Goal: Task Accomplishment & Management: Manage account settings

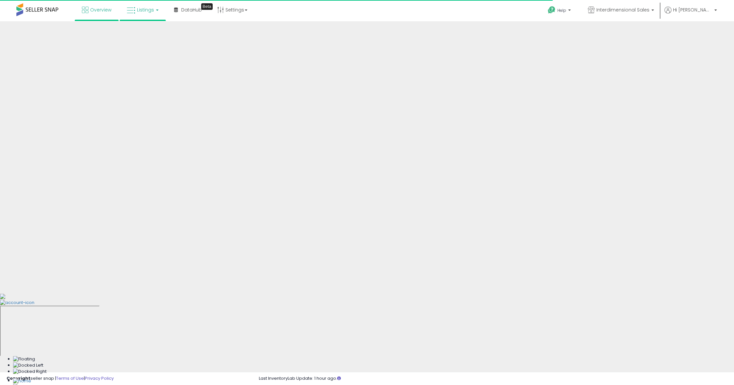
click at [145, 7] on span "Listings" at bounding box center [145, 10] width 17 height 7
click at [148, 32] on icon at bounding box center [147, 32] width 28 height 9
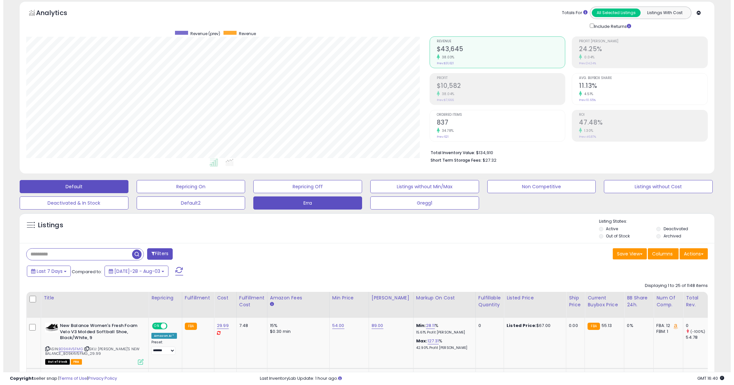
scroll to position [87, 0]
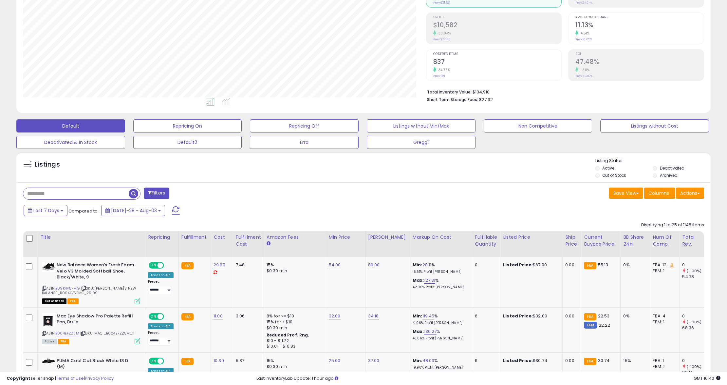
click at [159, 192] on button "Filters" at bounding box center [157, 192] width 26 height 11
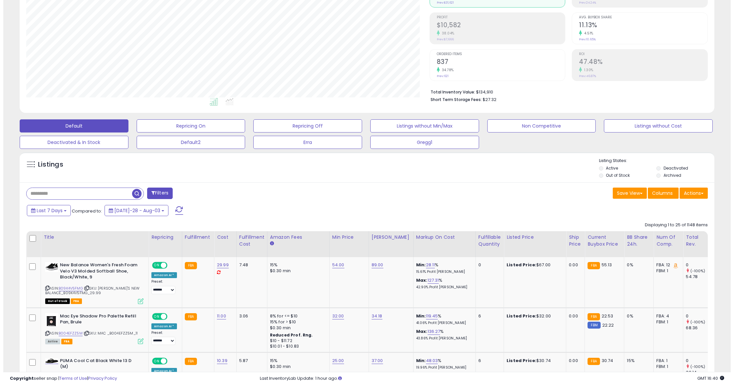
scroll to position [134, 407]
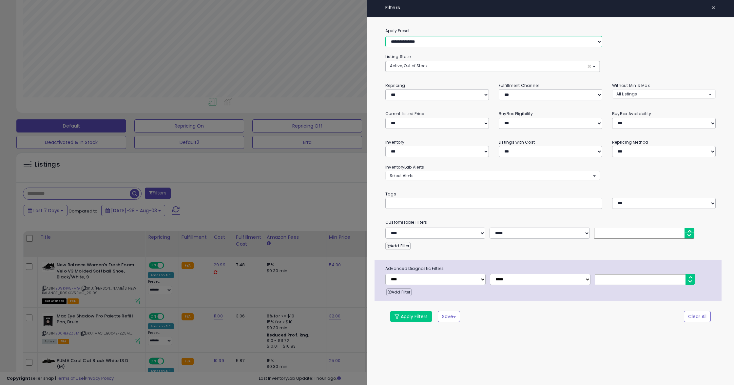
click at [458, 39] on select "**********" at bounding box center [493, 41] width 217 height 11
select select "**********"
click at [385, 36] on select "**********" at bounding box center [493, 41] width 217 height 11
select select "***"
select select "********"
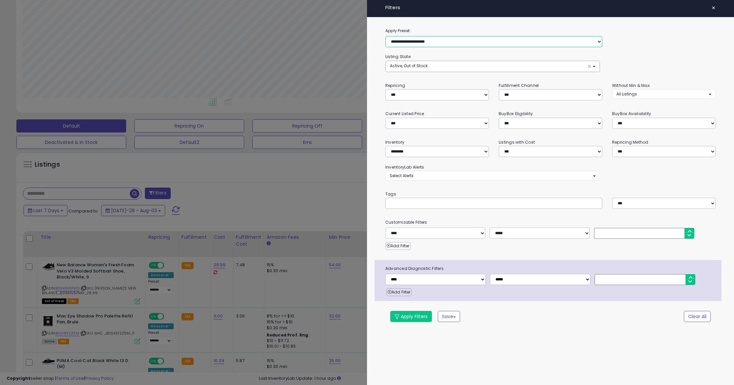
select select "*"
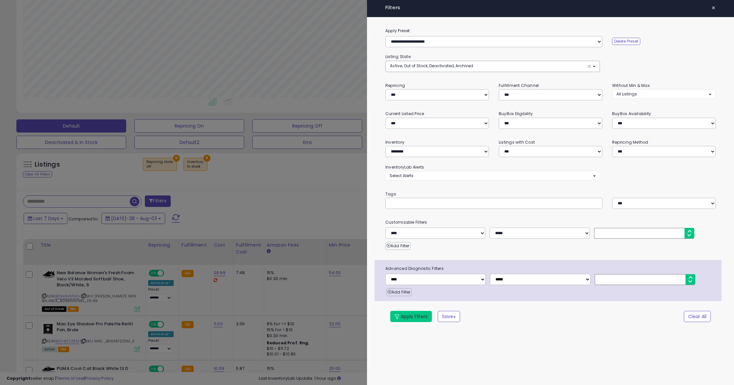
click at [401, 320] on button "Apply Filters" at bounding box center [411, 316] width 42 height 11
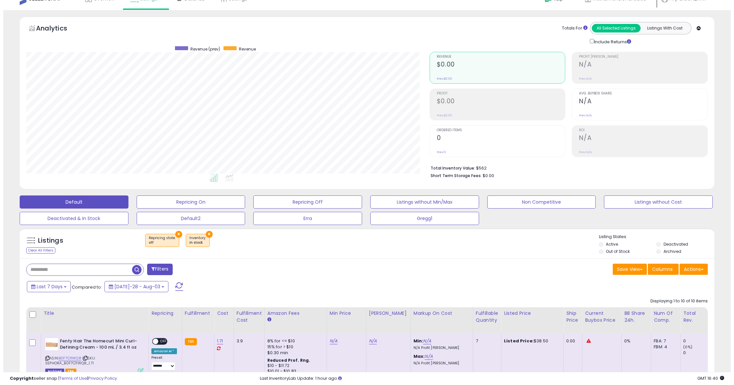
scroll to position [9, 0]
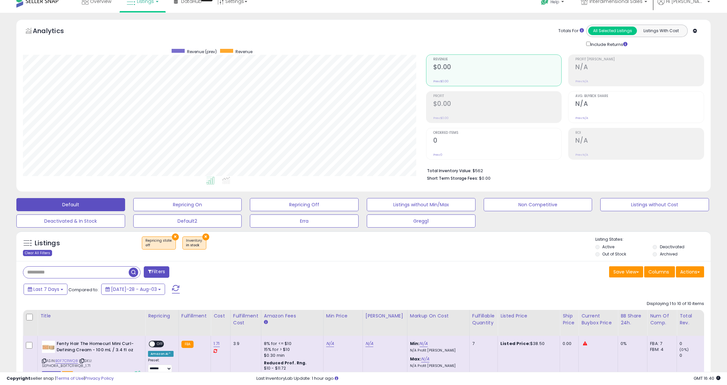
click at [32, 252] on div "Clear All Filters" at bounding box center [37, 253] width 29 height 6
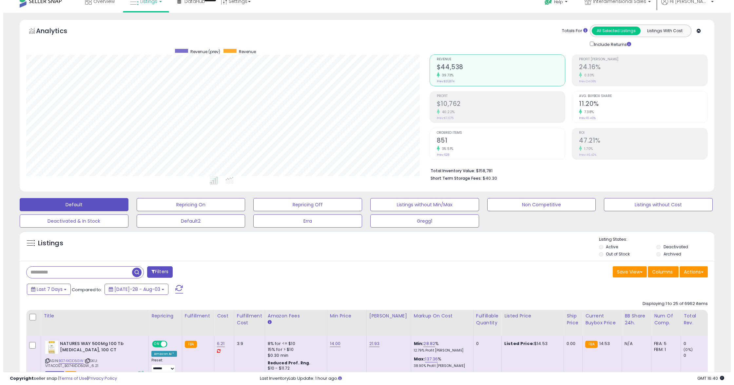
scroll to position [134, 403]
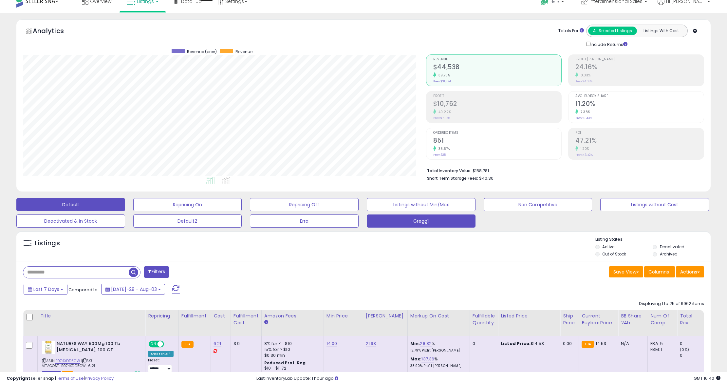
click at [242, 211] on button "Gregg1" at bounding box center [187, 204] width 109 height 13
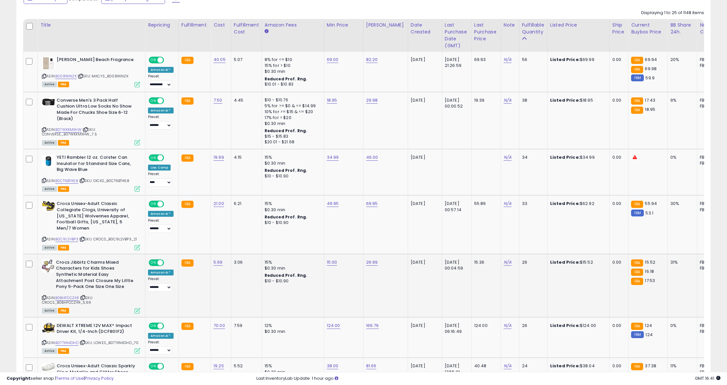
scroll to position [314, 0]
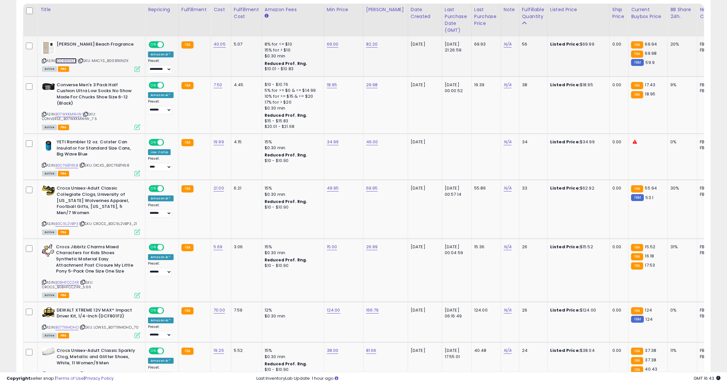
click at [70, 61] on link "B0081KINZK" at bounding box center [65, 61] width 21 height 6
click at [44, 61] on icon at bounding box center [44, 61] width 4 height 4
click at [71, 114] on link "B07WKKMXHW" at bounding box center [68, 114] width 26 height 6
click at [66, 165] on link "B0CT6BT468" at bounding box center [66, 165] width 23 height 6
click at [46, 167] on icon at bounding box center [44, 165] width 4 height 4
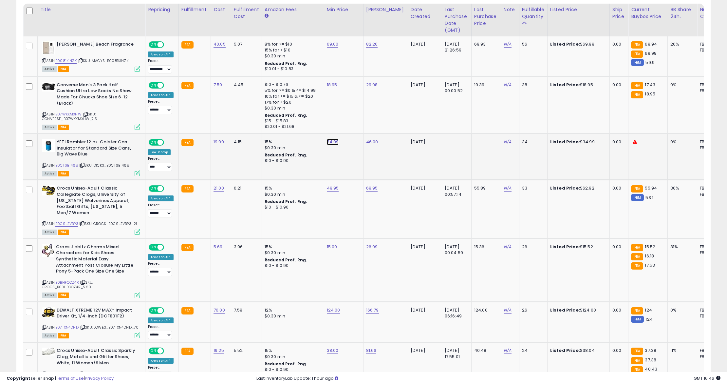
click at [335, 47] on link "34.99" at bounding box center [333, 44] width 12 height 7
drag, startPoint x: 289, startPoint y: 125, endPoint x: 351, endPoint y: 135, distance: 63.4
click at [351, 135] on div "*****" at bounding box center [325, 125] width 94 height 17
type input "**"
click button "submit" at bounding box center [348, 125] width 11 height 10
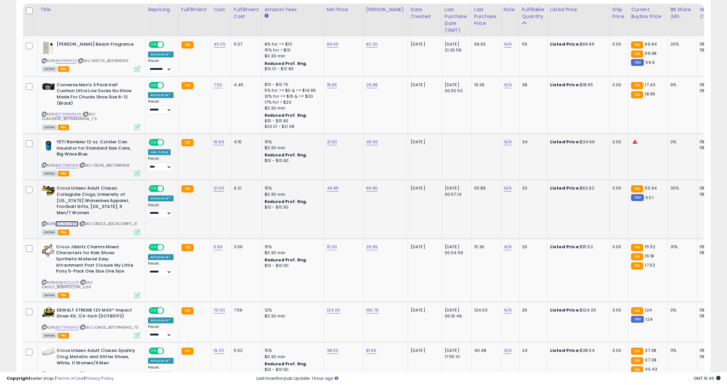
click at [62, 224] on link "B0C9L2VBP3" at bounding box center [66, 224] width 23 height 6
click at [73, 281] on link "B0BHFCCZ4R" at bounding box center [67, 282] width 24 height 6
click at [70, 328] on link "B07TXN4DHD" at bounding box center [66, 327] width 23 height 6
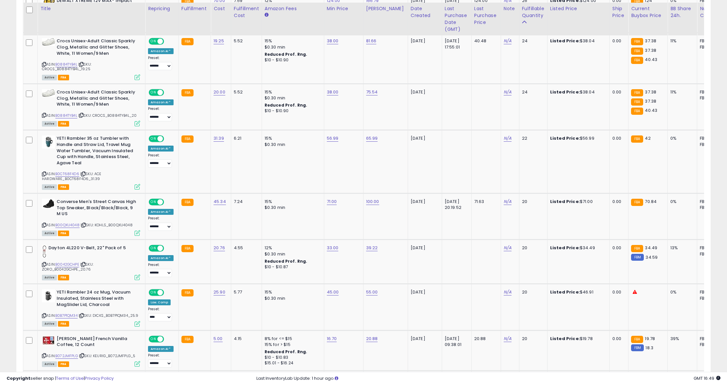
scroll to position [628, 0]
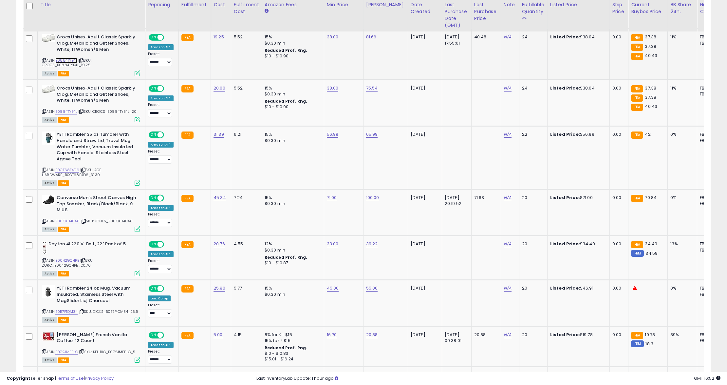
click at [70, 63] on link "B0884TYB4L" at bounding box center [66, 61] width 22 height 6
click at [60, 114] on link "B0884TYB4L" at bounding box center [66, 112] width 22 height 6
click at [70, 173] on link "B0CT68F4D6" at bounding box center [67, 170] width 24 height 6
click at [66, 224] on link "B00QXU4048" at bounding box center [67, 221] width 24 height 6
click at [64, 263] on link "B0042GCHPE" at bounding box center [67, 260] width 24 height 6
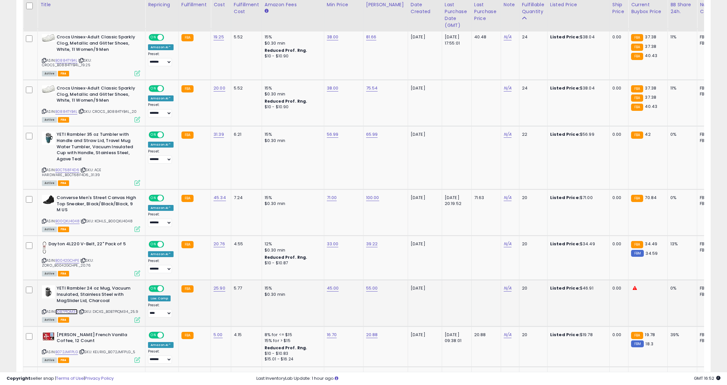
click at [67, 314] on link "B0B7P1QM34" at bounding box center [66, 312] width 22 height 6
click at [69, 354] on link "B072JMFPLG" at bounding box center [66, 352] width 23 height 6
drag, startPoint x: 290, startPoint y: 29, endPoint x: 348, endPoint y: 40, distance: 60.0
click at [348, 40] on div "38.00 *****" at bounding box center [342, 37] width 31 height 6
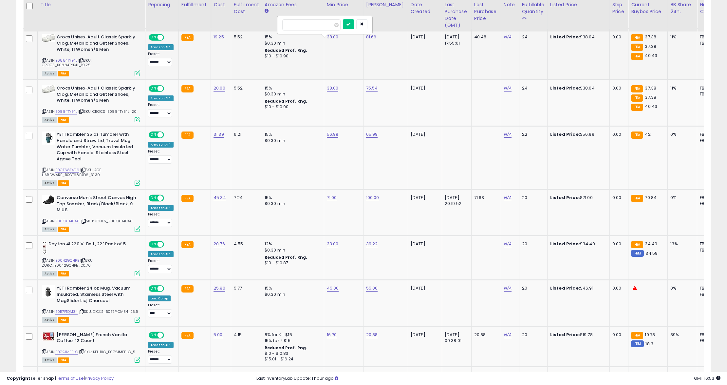
type input "**"
click button "submit" at bounding box center [348, 24] width 11 height 10
drag, startPoint x: 288, startPoint y: 75, endPoint x: 327, endPoint y: 83, distance: 39.1
click at [327, 82] on input "*****" at bounding box center [311, 75] width 58 height 11
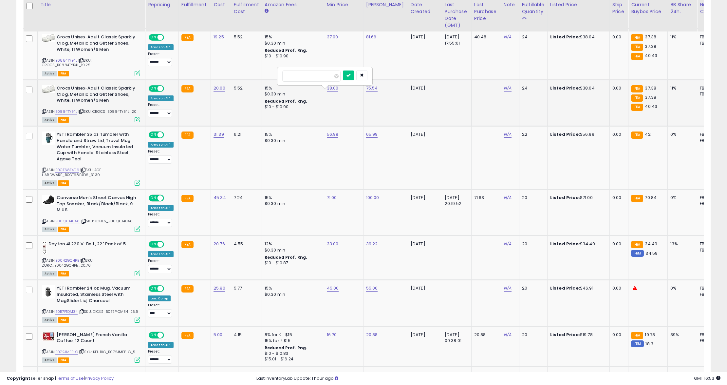
type input "**"
click button "submit" at bounding box center [348, 75] width 11 height 10
drag, startPoint x: 288, startPoint y: 186, endPoint x: 345, endPoint y: 195, distance: 57.7
click at [343, 194] on div "*****" at bounding box center [324, 185] width 94 height 17
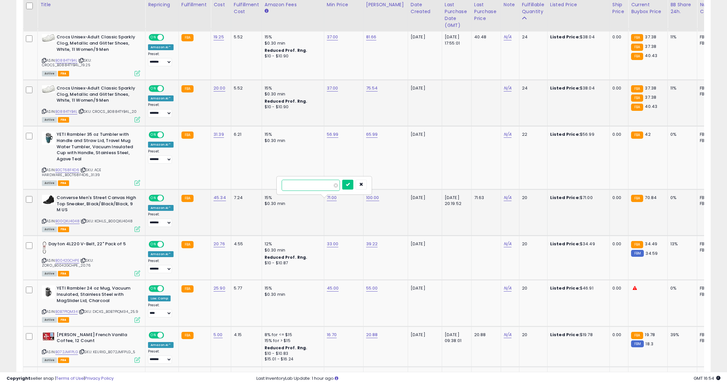
type input "**"
click button "submit" at bounding box center [347, 184] width 11 height 10
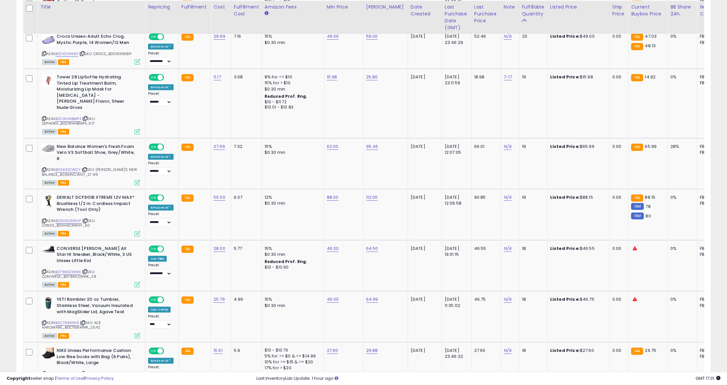
scroll to position [974, 0]
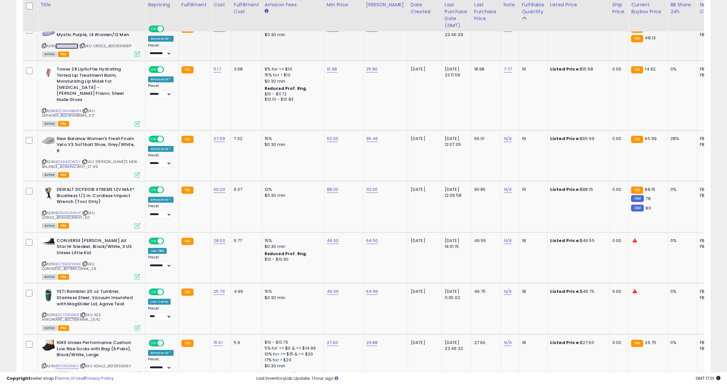
click at [62, 49] on link "B0D6139K8P" at bounding box center [66, 46] width 23 height 6
click at [73, 108] on link "B0CWHHBMP4" at bounding box center [68, 111] width 26 height 6
click at [71, 159] on link "B09K4VCWGY" at bounding box center [67, 162] width 25 height 6
click at [70, 210] on link "B09HSCRWHF" at bounding box center [68, 213] width 26 height 6
click at [67, 261] on link "B078KG2WMK" at bounding box center [68, 264] width 26 height 6
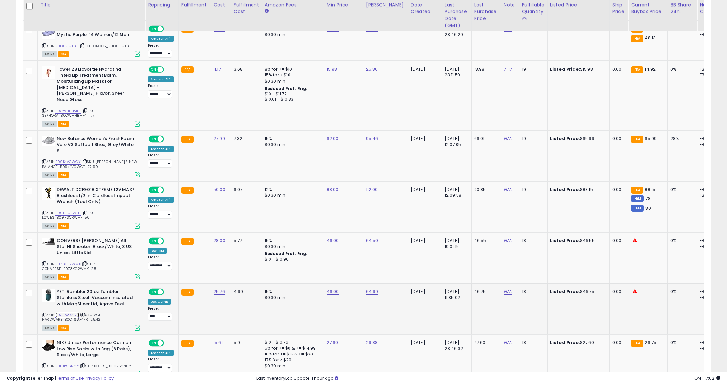
click at [68, 312] on link "B0CT68X4NR" at bounding box center [67, 315] width 24 height 6
click at [64, 363] on link "B010RS6N6Y" at bounding box center [67, 366] width 24 height 6
drag, startPoint x: 289, startPoint y: 21, endPoint x: 348, endPoint y: 28, distance: 59.3
click at [348, 27] on div "*****" at bounding box center [324, 20] width 85 height 11
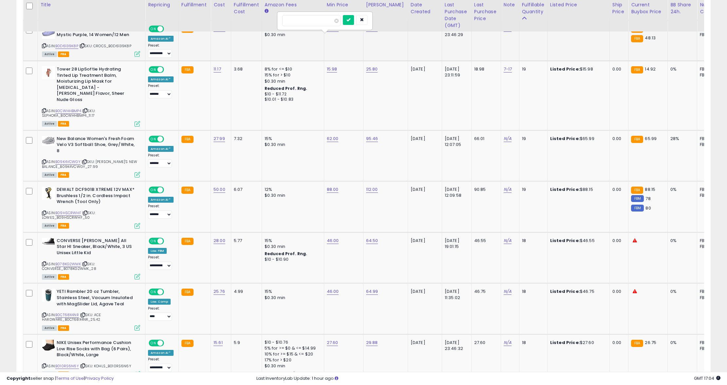
type input "**"
click button "submit" at bounding box center [348, 20] width 11 height 10
drag, startPoint x: 292, startPoint y: 62, endPoint x: 345, endPoint y: 66, distance: 53.8
click at [340, 66] on input "*****" at bounding box center [311, 61] width 58 height 11
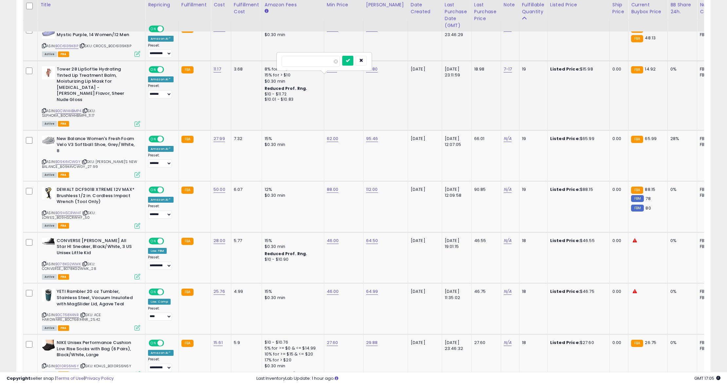
click at [342, 56] on button "submit" at bounding box center [347, 61] width 11 height 10
drag, startPoint x: 291, startPoint y: 61, endPoint x: 343, endPoint y: 63, distance: 52.1
click at [340, 63] on input "*****" at bounding box center [311, 61] width 58 height 11
type input "**"
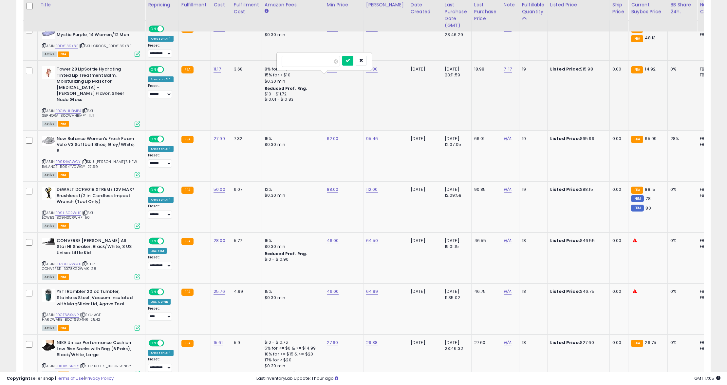
click button "submit" at bounding box center [347, 61] width 11 height 10
drag, startPoint x: 287, startPoint y: 318, endPoint x: 348, endPoint y: 318, distance: 60.6
click at [340, 321] on input "*****" at bounding box center [311, 315] width 58 height 11
type input "**"
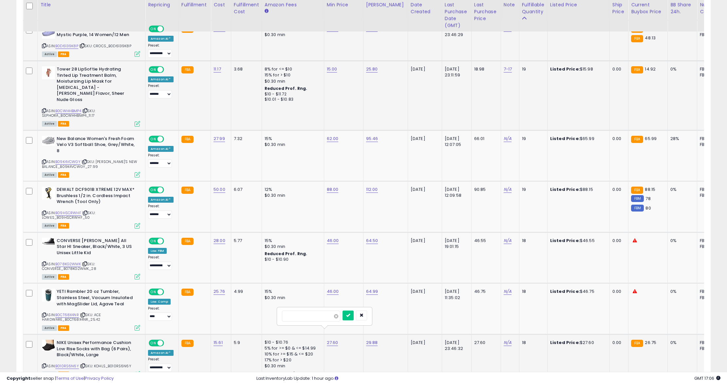
click button "submit" at bounding box center [348, 315] width 11 height 10
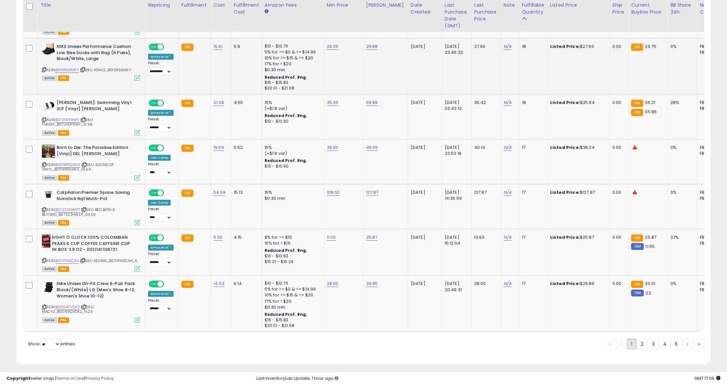
scroll to position [1270, 0]
click at [72, 117] on link "B07JVDF9MY" at bounding box center [67, 120] width 24 height 6
click at [70, 161] on link "B009POCIW0" at bounding box center [67, 164] width 25 height 6
click at [68, 206] on link "B07222HWDT" at bounding box center [67, 209] width 25 height 6
click at [63, 257] on link "B07VFNZC94" at bounding box center [67, 260] width 24 height 6
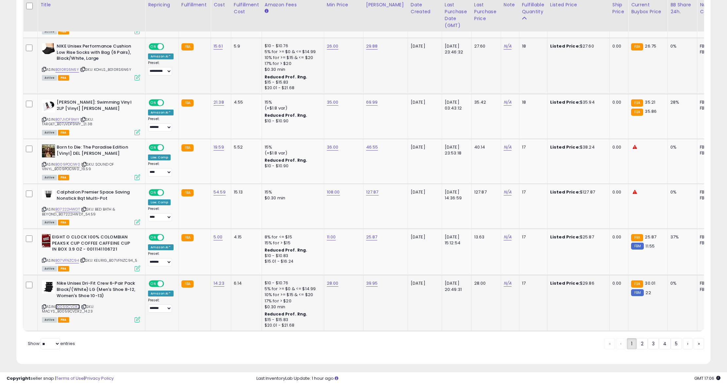
click at [75, 304] on link "B0059CVDX2" at bounding box center [67, 307] width 25 height 6
drag, startPoint x: 293, startPoint y: 169, endPoint x: 334, endPoint y: 175, distance: 41.4
click at [334, 174] on div "******" at bounding box center [326, 165] width 94 height 17
type input "***"
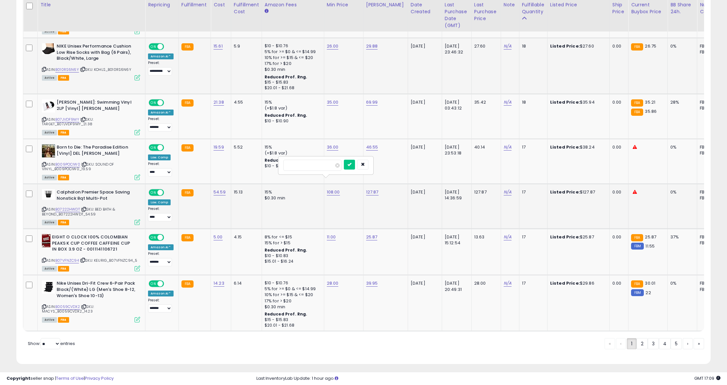
click button "submit" at bounding box center [349, 165] width 11 height 10
click at [659, 338] on link "2" at bounding box center [665, 343] width 12 height 11
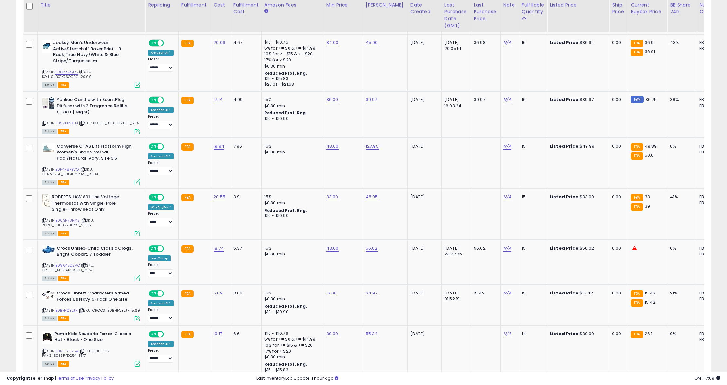
scroll to position [363, 0]
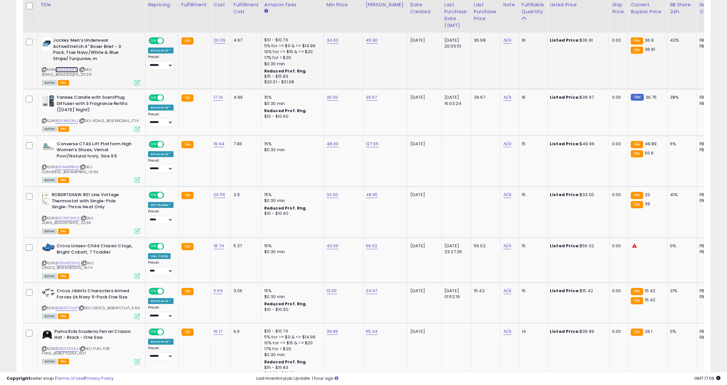
click at [68, 69] on link "B01KZ3OQFG" at bounding box center [66, 70] width 23 height 6
click at [68, 122] on link "B093KK2XHJ" at bounding box center [66, 121] width 23 height 6
click at [69, 170] on link "B0F4H8PBVQ" at bounding box center [66, 167] width 23 height 6
click at [64, 221] on link "B003N73HYS" at bounding box center [67, 218] width 24 height 6
click at [68, 266] on link "B09643DSVQ" at bounding box center [67, 263] width 25 height 6
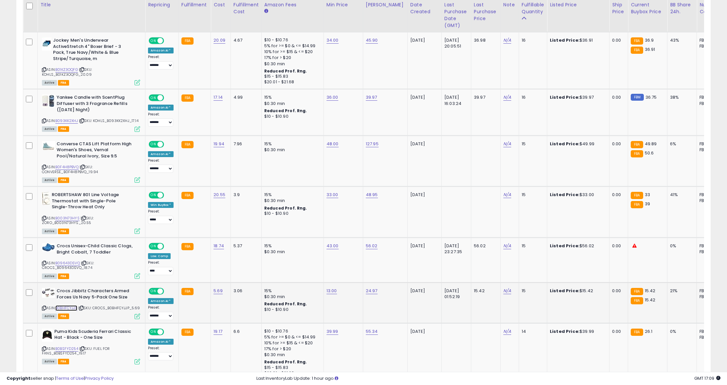
click at [69, 311] on link "B0BHFCYJJP" at bounding box center [66, 308] width 22 height 6
click at [64, 351] on link "B0BSFYD254" at bounding box center [66, 349] width 23 height 6
drag, startPoint x: 204, startPoint y: 326, endPoint x: 196, endPoint y: 327, distance: 8.8
click at [196, 327] on input "*****" at bounding box center [199, 323] width 58 height 11
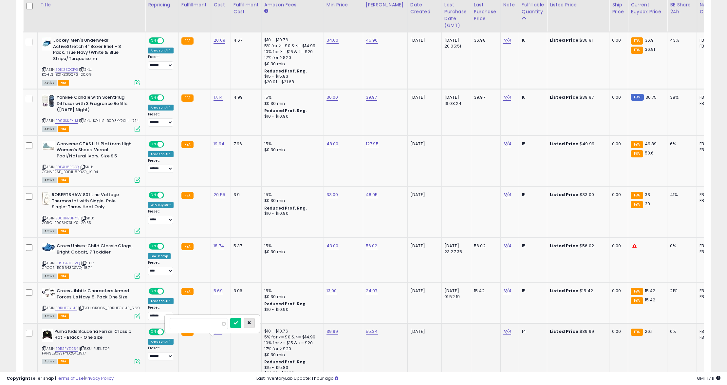
click at [255, 324] on button "button" at bounding box center [249, 323] width 11 height 10
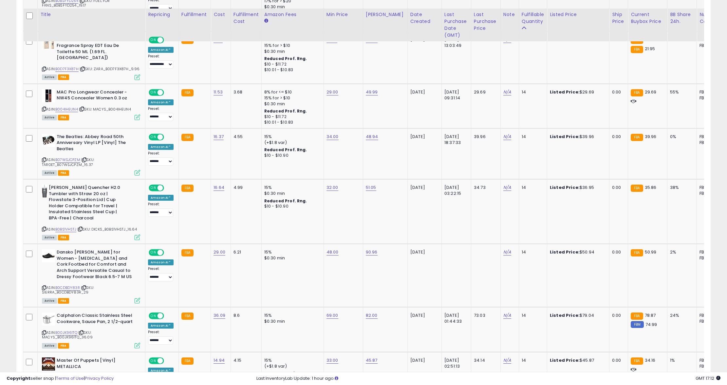
scroll to position [721, 0]
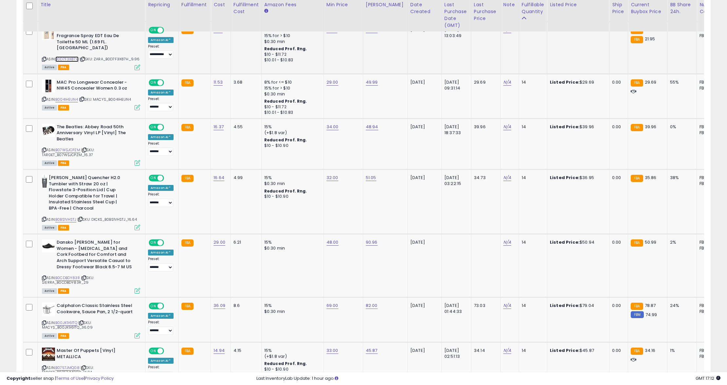
click at [65, 59] on link "B0D7F3X87H" at bounding box center [66, 59] width 23 height 6
click at [68, 101] on link "B004IHEUN4" at bounding box center [66, 100] width 23 height 6
click at [71, 151] on link "B07WSJCPZM" at bounding box center [67, 150] width 25 height 6
click at [67, 221] on link "B0BS1VHSTJ" at bounding box center [65, 220] width 21 height 6
click at [68, 278] on link "B0CDBDY83R" at bounding box center [67, 278] width 25 height 6
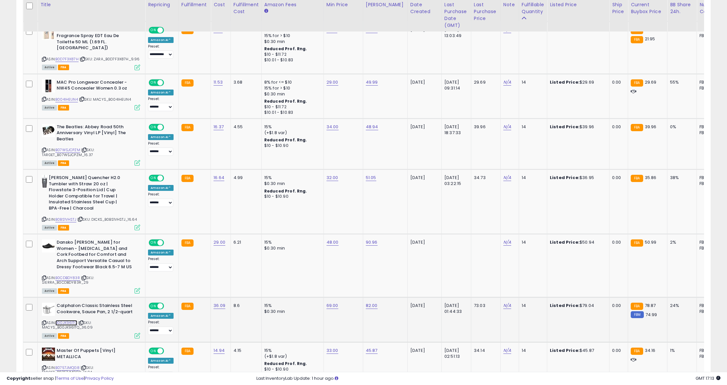
click at [69, 323] on link "B00JK961TQ" at bounding box center [66, 323] width 22 height 6
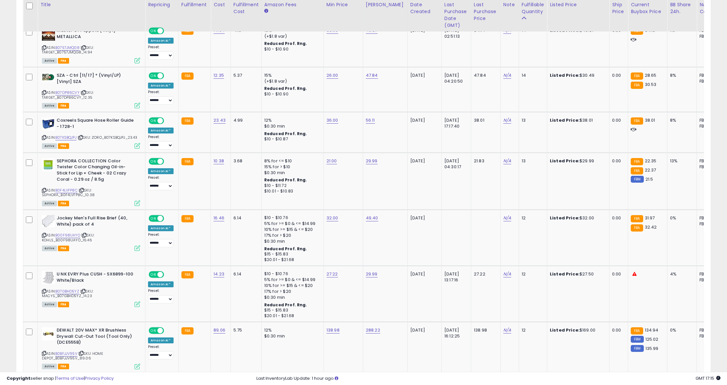
scroll to position [1036, 0]
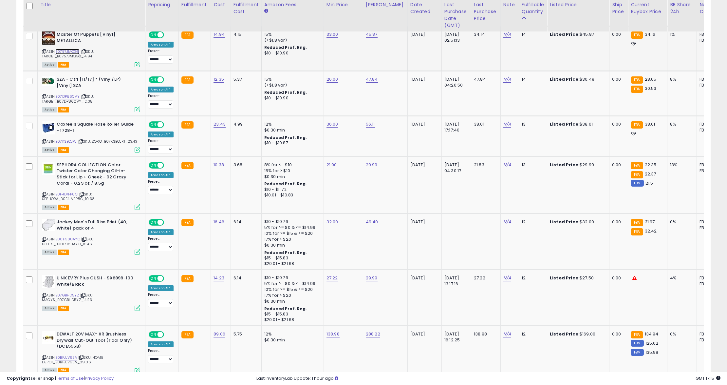
click at [65, 53] on link "B0757JMQG8" at bounding box center [67, 52] width 24 height 6
click at [64, 98] on link "B07DP86CVY" at bounding box center [67, 97] width 24 height 6
click at [68, 142] on link "B07KSBQJPJ" at bounding box center [65, 142] width 21 height 6
click at [72, 197] on link "B0F4LVFP8C" at bounding box center [66, 194] width 22 height 6
click at [67, 242] on link "B00F98UAYO" at bounding box center [67, 239] width 25 height 6
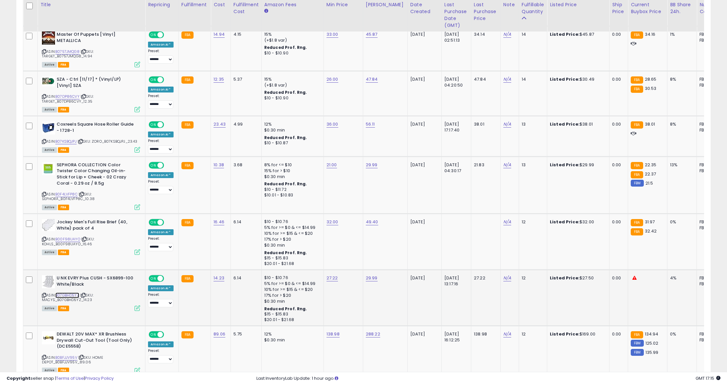
click at [71, 298] on link "B07GBHD5YZ" at bounding box center [67, 295] width 24 height 6
click at [68, 360] on link "B0BFJJV95V" at bounding box center [66, 357] width 22 height 6
drag, startPoint x: 320, startPoint y: 215, endPoint x: 278, endPoint y: 212, distance: 42.7
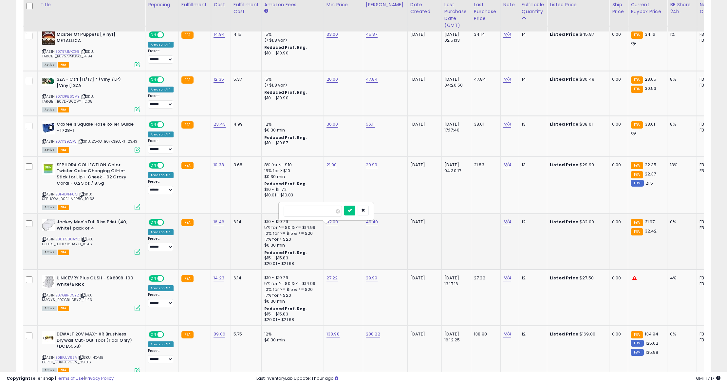
type input "**"
click button "submit" at bounding box center [349, 210] width 11 height 10
drag, startPoint x: 295, startPoint y: 320, endPoint x: 298, endPoint y: 321, distance: 3.4
click at [298, 321] on input "******" at bounding box center [313, 322] width 58 height 11
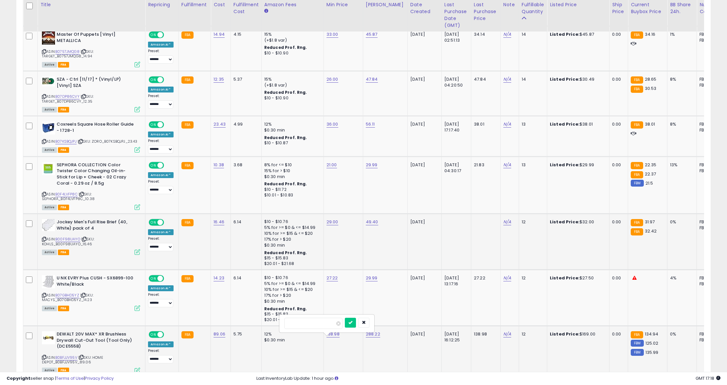
type input "******"
click button "submit" at bounding box center [350, 322] width 11 height 10
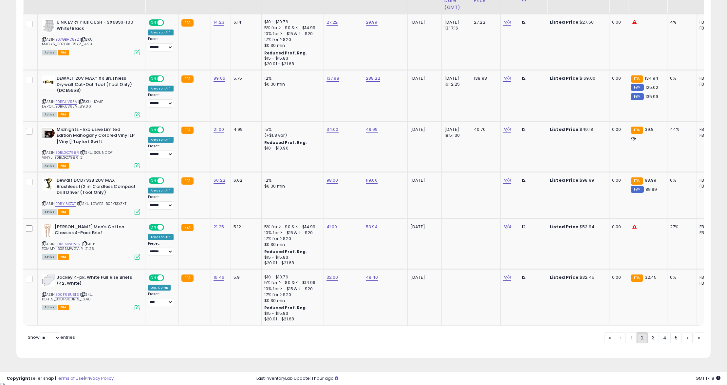
scroll to position [1302, 0]
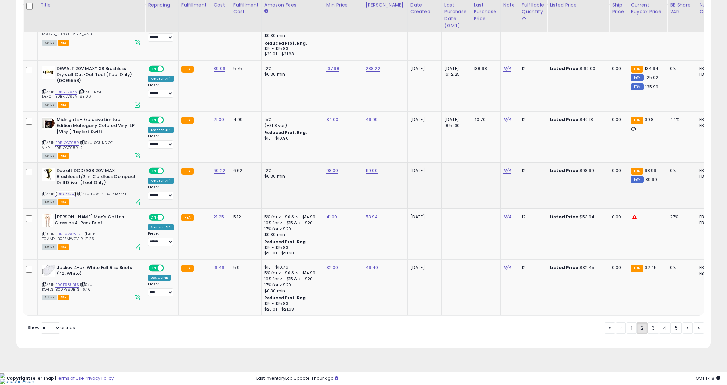
click at [65, 197] on link "B0BY13XZXT" at bounding box center [65, 194] width 21 height 6
click at [71, 237] on link "B0BSMWGVLR" at bounding box center [67, 234] width 25 height 6
click at [70, 287] on link "B00F98UBTS" at bounding box center [67, 285] width 24 height 6
click at [337, 270] on div "32.00" at bounding box center [342, 267] width 31 height 6
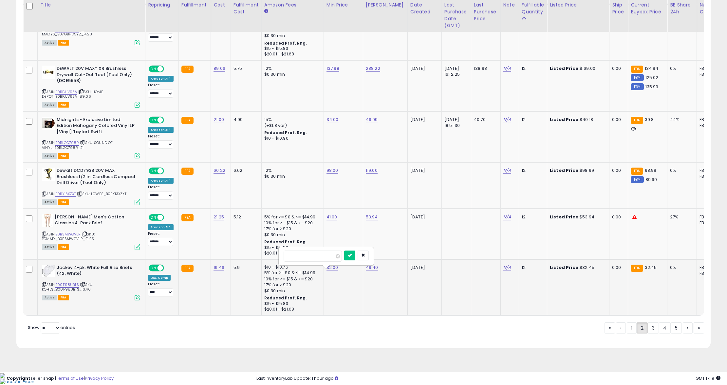
drag, startPoint x: 314, startPoint y: 262, endPoint x: 281, endPoint y: 261, distance: 33.1
click at [281, 261] on div "*****" at bounding box center [326, 255] width 94 height 17
type input "**"
click button "submit" at bounding box center [349, 255] width 11 height 10
click at [671, 333] on link "3" at bounding box center [676, 327] width 11 height 11
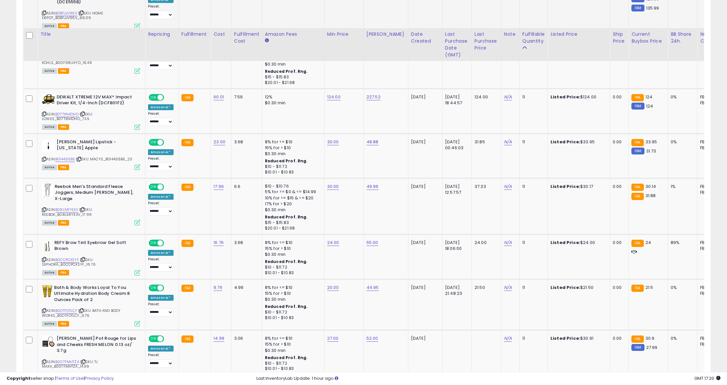
scroll to position [424, 0]
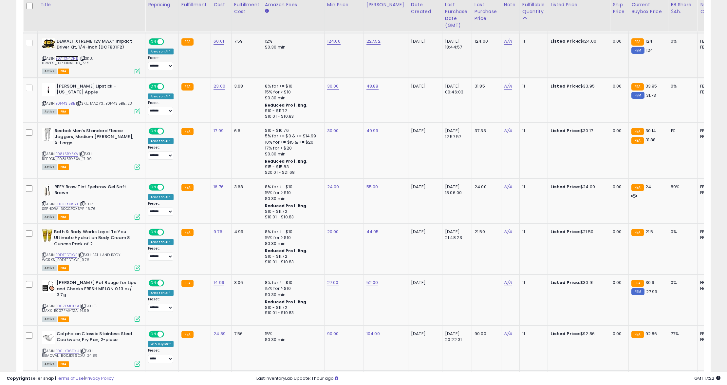
click at [68, 58] on link "B07TXN4DHD" at bounding box center [66, 59] width 23 height 6
click at [67, 102] on link "B0144SI5BE" at bounding box center [65, 104] width 20 height 6
click at [64, 155] on link "B08L5RY5XV" at bounding box center [66, 154] width 23 height 6
click at [70, 203] on link "B0CCPCXSYF" at bounding box center [67, 204] width 24 height 6
click at [70, 254] on link "B0DTFDTLCF" at bounding box center [66, 255] width 22 height 6
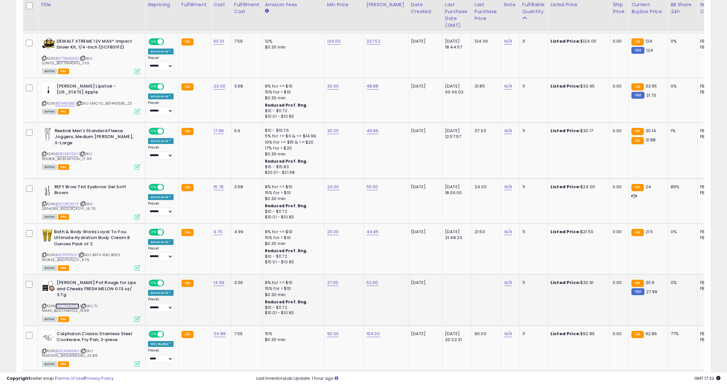
click at [68, 303] on link "B007FMHTZA" at bounding box center [67, 306] width 24 height 6
click at [67, 348] on link "B00JK96DXU" at bounding box center [67, 351] width 24 height 6
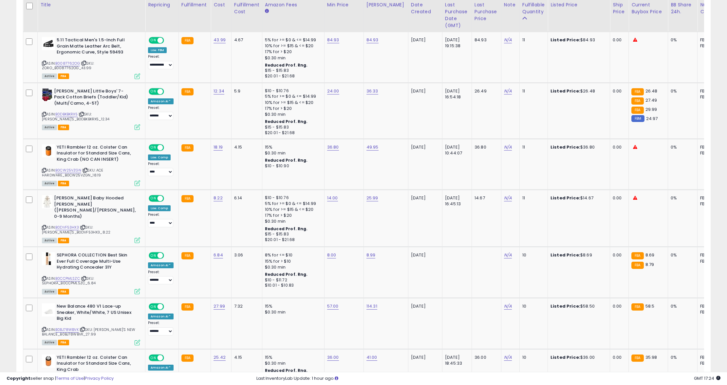
scroll to position [753, 0]
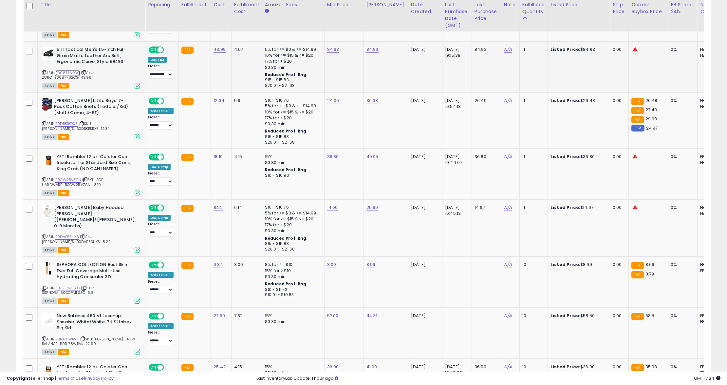
click at [65, 70] on link "B0087762OG" at bounding box center [67, 73] width 25 height 6
click at [72, 121] on link "B0DBKBKRX5" at bounding box center [66, 124] width 22 height 6
click at [76, 177] on link "B0CW25VZGN" at bounding box center [68, 180] width 26 height 6
click at [66, 234] on link "B0DVF53HX3" at bounding box center [67, 237] width 24 height 6
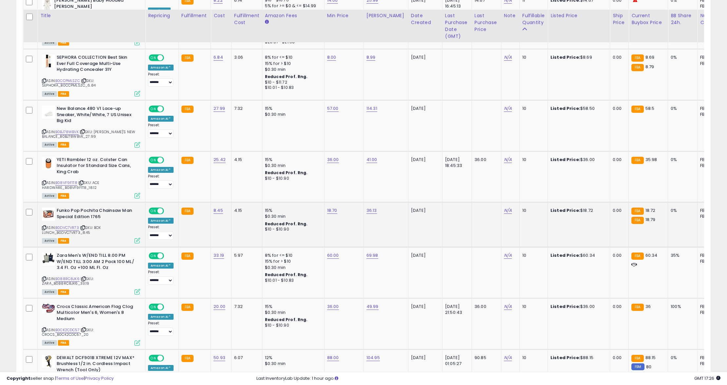
scroll to position [971, 0]
